Goal: Check status: Check status

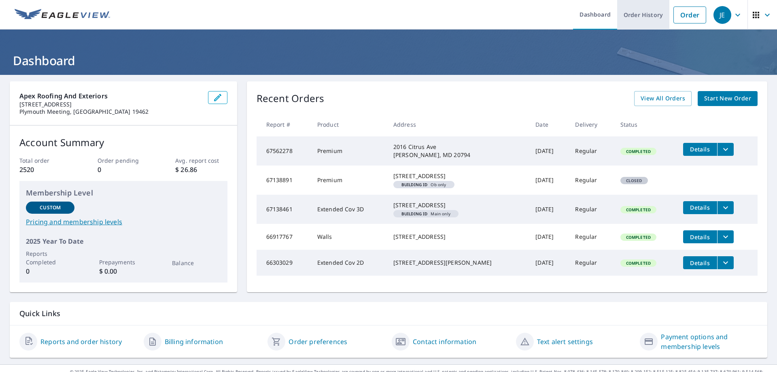
click at [648, 15] on link "Order History" at bounding box center [643, 15] width 52 height 30
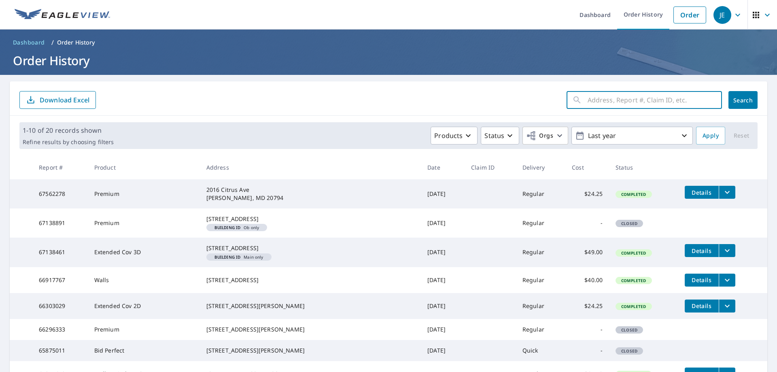
paste input "[STREET_ADDRESS][PERSON_NAME]"
type input "[STREET_ADDRESS][PERSON_NAME]"
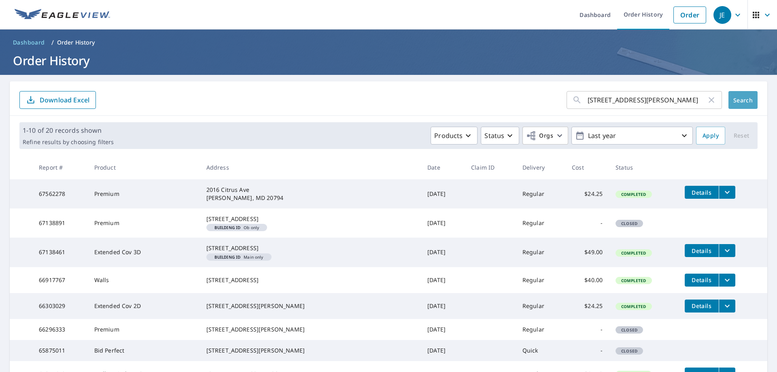
click at [738, 102] on span "Search" at bounding box center [743, 100] width 16 height 8
